Goal: Task Accomplishment & Management: Use online tool/utility

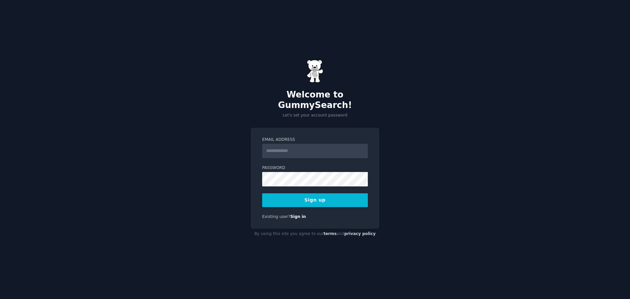
click at [282, 150] on input "Email Address" at bounding box center [315, 151] width 106 height 14
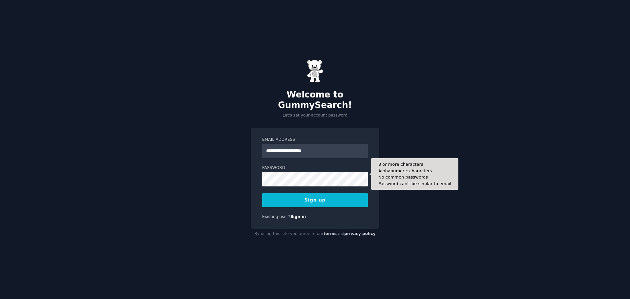
type input "**********"
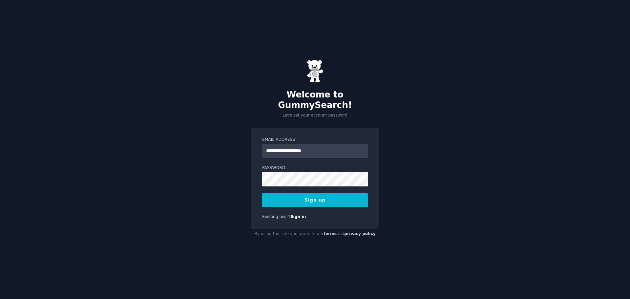
click at [296, 194] on button "Sign up" at bounding box center [315, 200] width 106 height 14
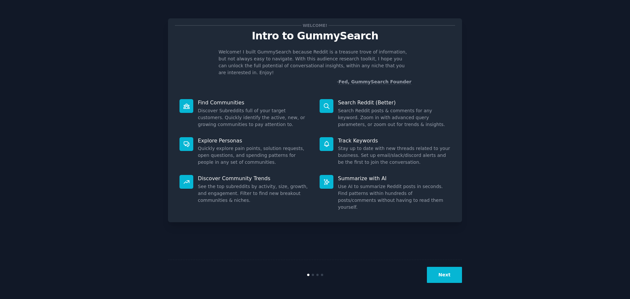
click at [450, 276] on button "Next" at bounding box center [444, 275] width 35 height 16
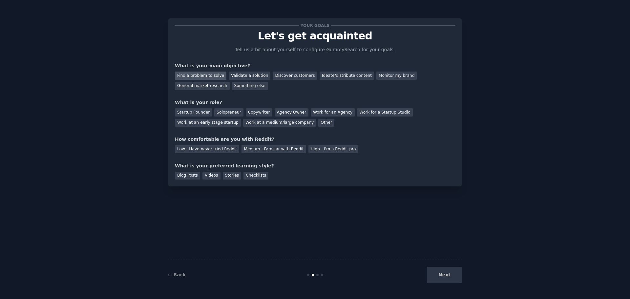
click at [218, 75] on div "Find a problem to solve" at bounding box center [201, 76] width 52 height 8
click at [322, 114] on div "Work for an Agency" at bounding box center [333, 112] width 44 height 8
click at [253, 149] on div "Medium - Familiar with Reddit" at bounding box center [273, 149] width 64 height 8
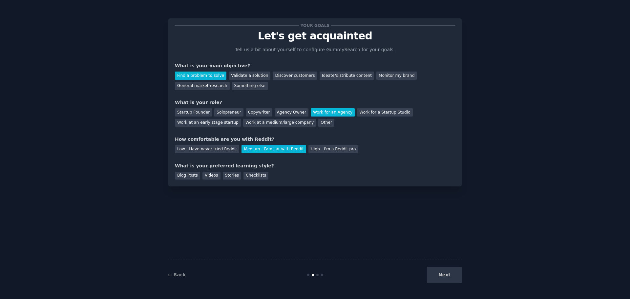
click at [445, 269] on div "Next" at bounding box center [413, 275] width 98 height 16
click at [444, 273] on div "Next" at bounding box center [413, 275] width 98 height 16
click at [184, 175] on div "Blog Posts" at bounding box center [187, 176] width 25 height 8
click at [205, 177] on div "Videos" at bounding box center [211, 176] width 18 height 8
click at [183, 175] on div "Blog Posts" at bounding box center [187, 176] width 25 height 8
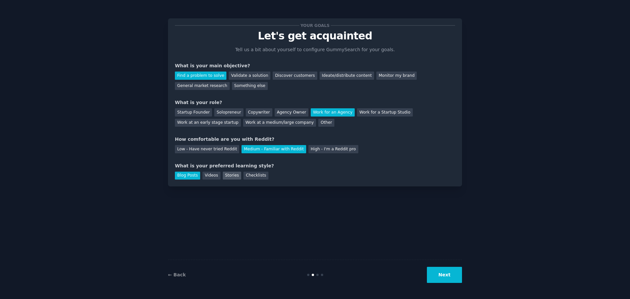
click at [228, 177] on div "Stories" at bounding box center [232, 176] width 18 height 8
click at [190, 174] on div "Blog Posts" at bounding box center [187, 176] width 25 height 8
click at [228, 175] on div "Stories" at bounding box center [232, 176] width 18 height 8
click at [433, 276] on button "Next" at bounding box center [444, 275] width 35 height 16
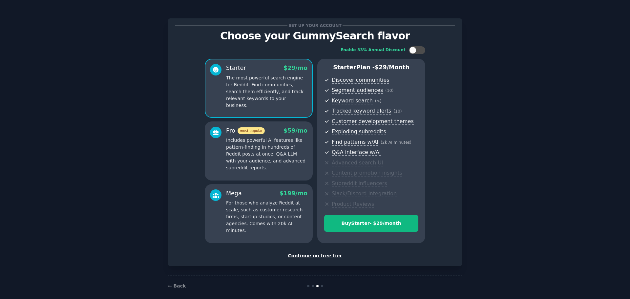
click at [314, 256] on div "Continue on free tier" at bounding box center [315, 255] width 280 height 7
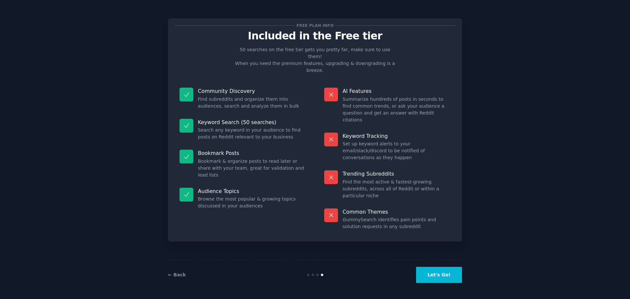
click at [447, 277] on button "Let's Go!" at bounding box center [439, 275] width 46 height 16
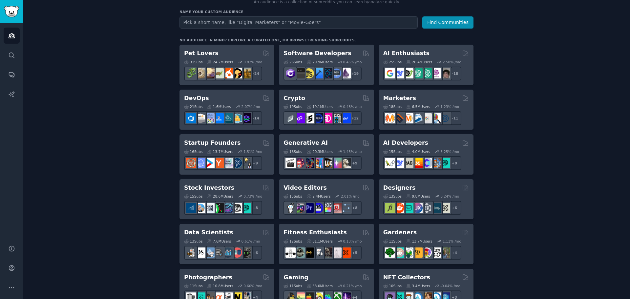
scroll to position [98, 0]
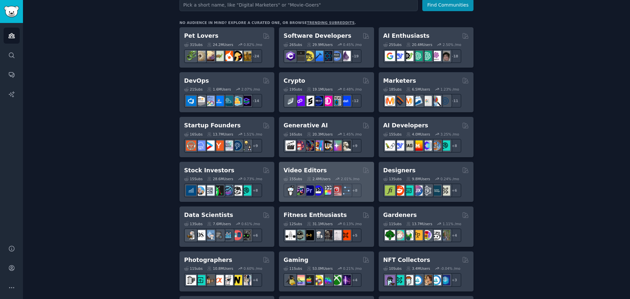
click at [346, 167] on div "Video Editors Curated by GummySearch" at bounding box center [326, 170] width 86 height 8
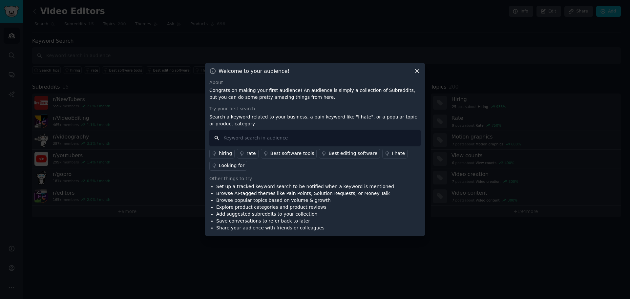
click at [306, 132] on input "text" at bounding box center [314, 138] width 211 height 17
type input "how to"
drag, startPoint x: 305, startPoint y: 133, endPoint x: 209, endPoint y: 120, distance: 96.3
click at [209, 120] on div "Try your first search Search a keyword related to your business, a pain keyword…" at bounding box center [314, 137] width 211 height 65
type input "I hate"
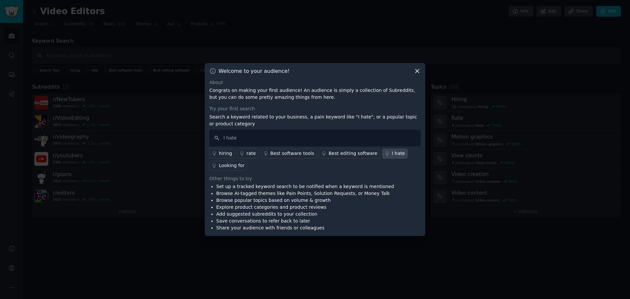
click at [392, 154] on div "I hate" at bounding box center [398, 153] width 13 height 7
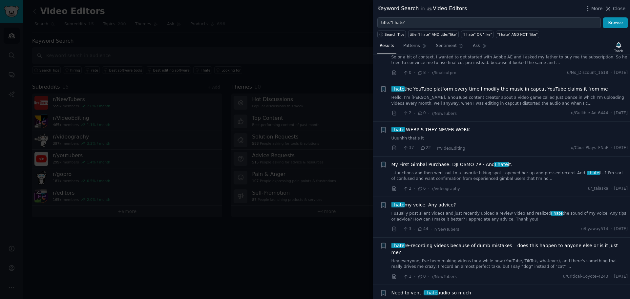
scroll to position [525, 0]
click at [611, 10] on icon at bounding box center [608, 8] width 7 height 7
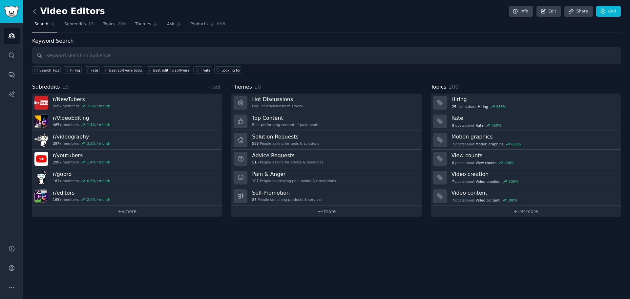
click at [36, 11] on icon at bounding box center [34, 11] width 7 height 7
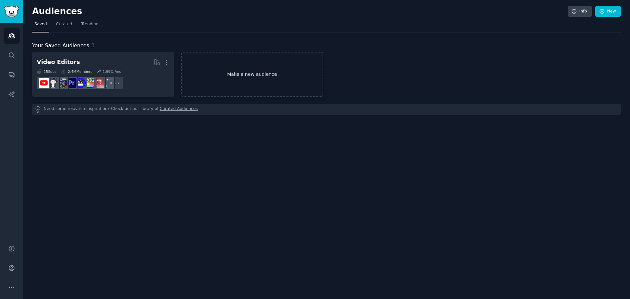
click at [200, 72] on link "Make a new audience" at bounding box center [252, 74] width 142 height 45
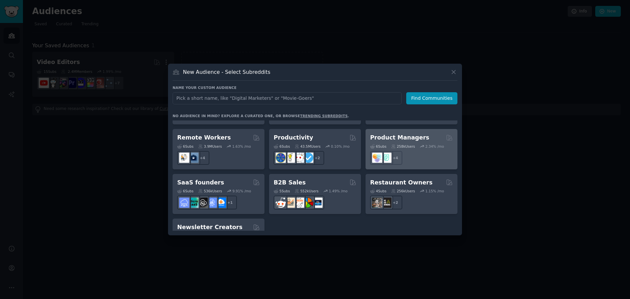
scroll to position [512, 0]
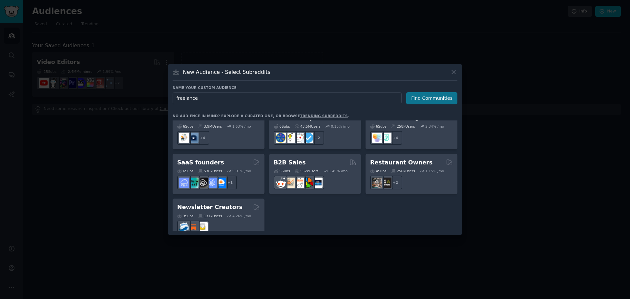
type input "freelance"
click at [415, 103] on button "Find Communities" at bounding box center [431, 98] width 51 height 12
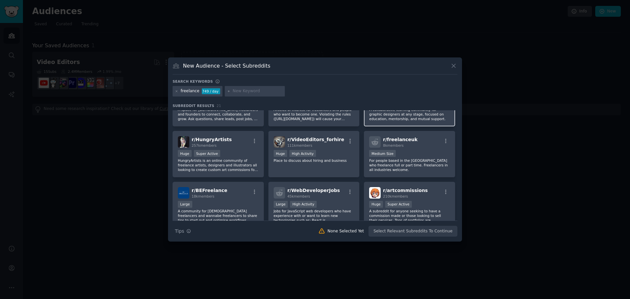
scroll to position [98, 0]
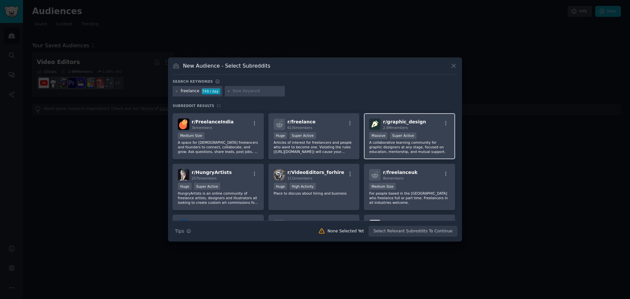
click at [430, 141] on p "A collaborative learning community for graphic designers at any stage, focused …" at bounding box center [409, 147] width 81 height 14
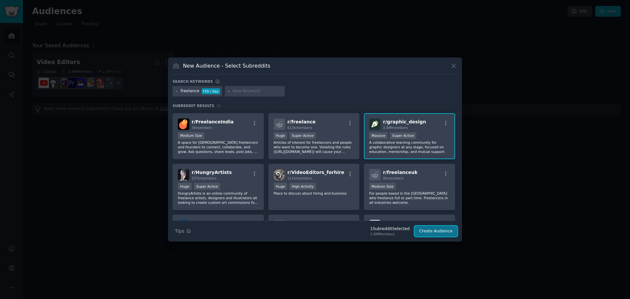
click at [439, 229] on button "Create Audience" at bounding box center [435, 231] width 43 height 11
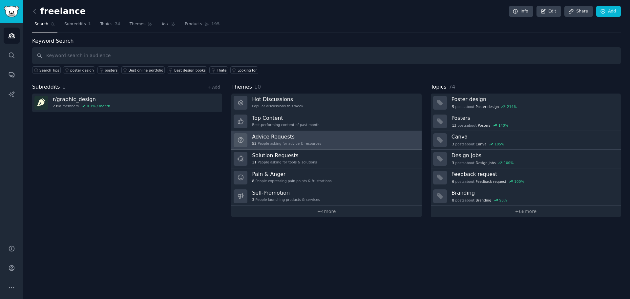
click at [343, 142] on link "Advice Requests 52 People asking for advice & resources" at bounding box center [326, 140] width 190 height 19
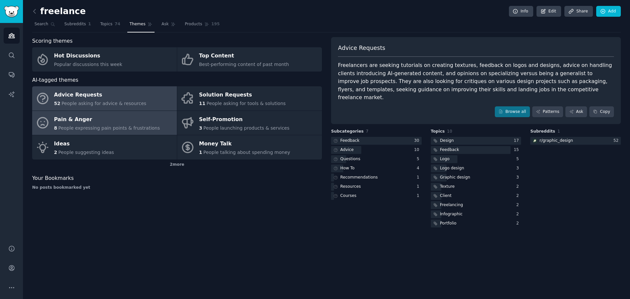
click at [113, 122] on div "Pain & Anger" at bounding box center [107, 119] width 106 height 10
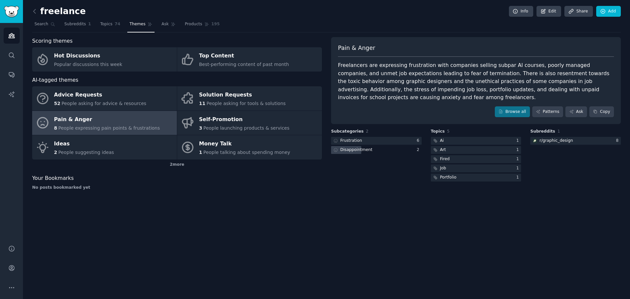
click at [358, 149] on div "Disappointment" at bounding box center [356, 150] width 32 height 6
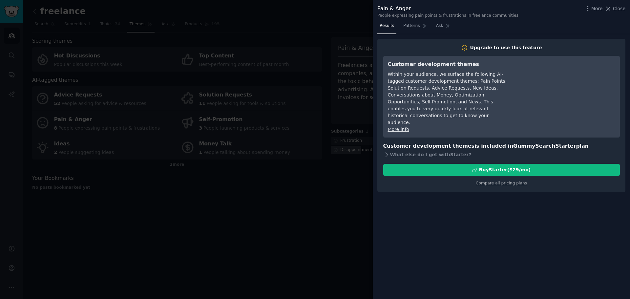
click at [358, 149] on div at bounding box center [315, 149] width 630 height 299
